Goal: Information Seeking & Learning: Learn about a topic

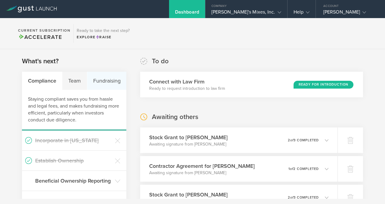
click at [109, 78] on div "Fundraising" at bounding box center [106, 81] width 39 height 18
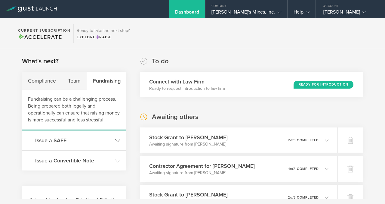
click at [117, 137] on header "Issue a SAFE" at bounding box center [74, 140] width 104 height 20
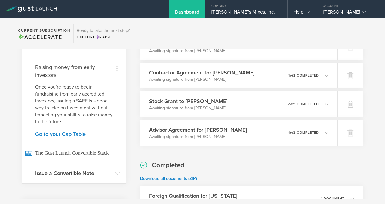
scroll to position [94, 0]
click at [83, 134] on link "Go to your Cap Table" at bounding box center [74, 133] width 78 height 5
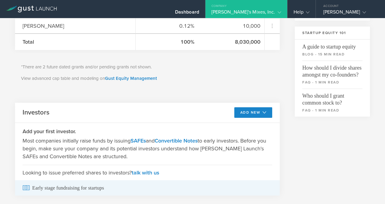
scroll to position [189, 0]
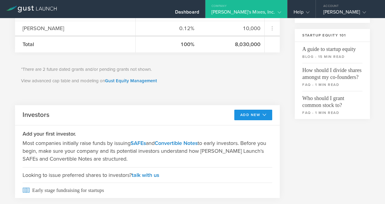
click at [241, 117] on button "Add New" at bounding box center [253, 114] width 38 height 11
click at [235, 125] on li "SAFE" at bounding box center [247, 128] width 43 height 12
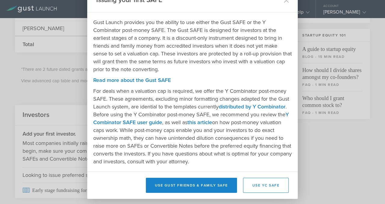
scroll to position [19, 0]
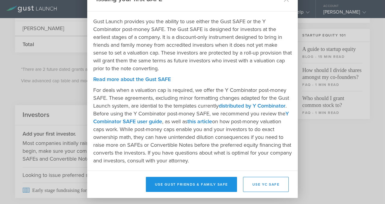
click at [204, 190] on button "Use Gust Friends & Family SAFE" at bounding box center [191, 184] width 91 height 15
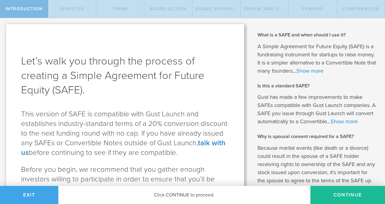
click at [32, 194] on button "Exit" at bounding box center [29, 195] width 58 height 18
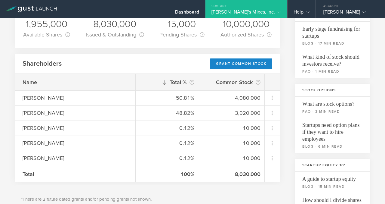
scroll to position [68, 0]
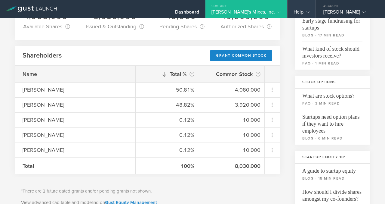
click at [303, 13] on div "Help" at bounding box center [302, 13] width 16 height 9
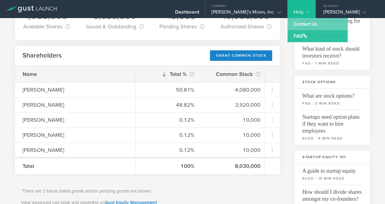
click at [304, 22] on link "Contact Us" at bounding box center [318, 24] width 60 height 12
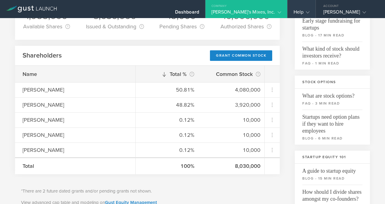
click at [299, 15] on div "Help" at bounding box center [302, 13] width 16 height 9
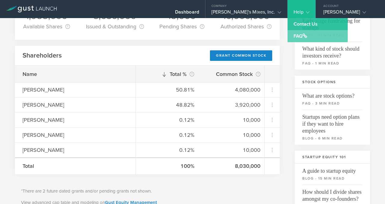
click at [298, 36] on link "FAQ" at bounding box center [318, 36] width 60 height 12
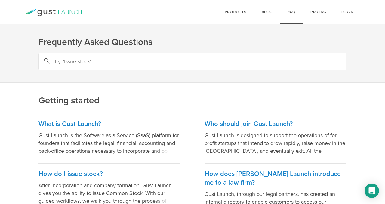
click at [179, 64] on input "text" at bounding box center [192, 61] width 308 height 17
type input "nda"
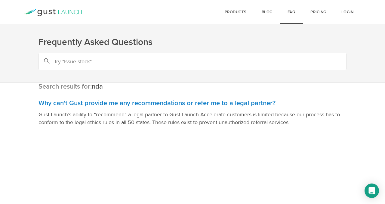
click at [124, 63] on input "text" at bounding box center [192, 61] width 308 height 17
type input "gust safe nda"
